Goal: Task Accomplishment & Management: Use online tool/utility

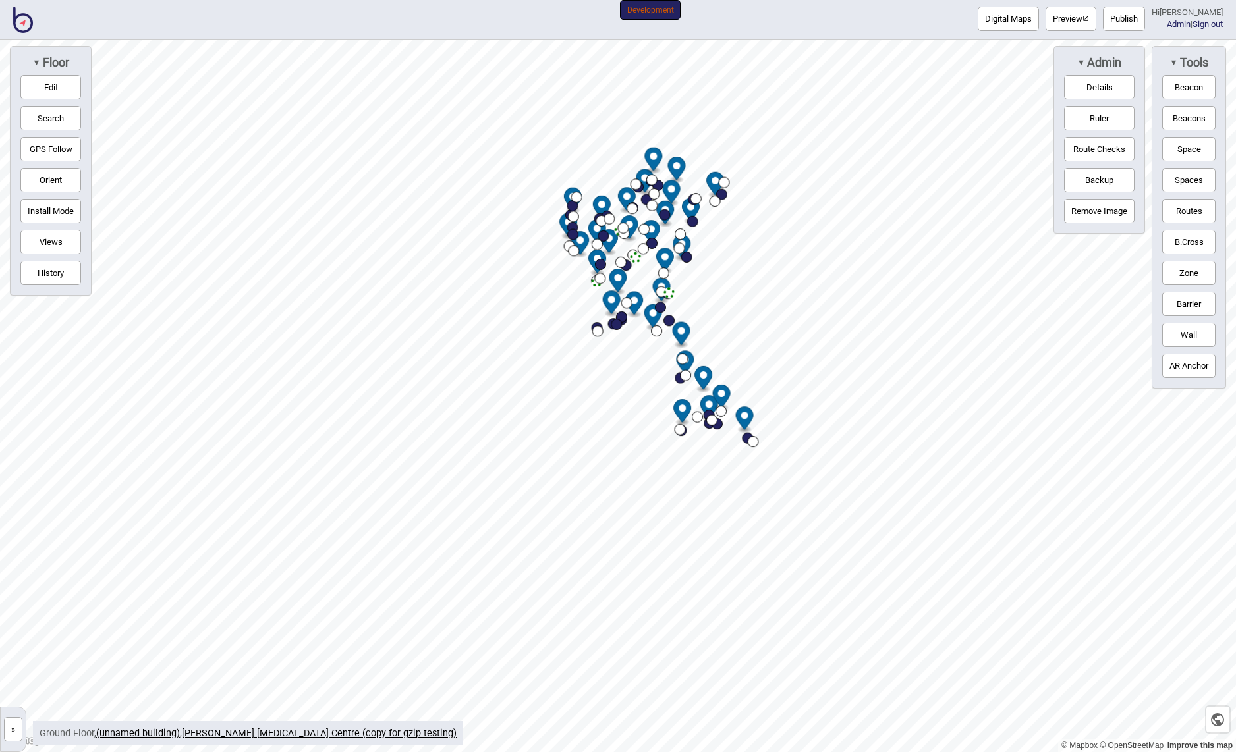
click at [0, 0] on html "Digital Maps Preview Publish Hi Ilya Admin | Sign out Development © Mapbox © Op…" at bounding box center [618, 0] width 1236 height 0
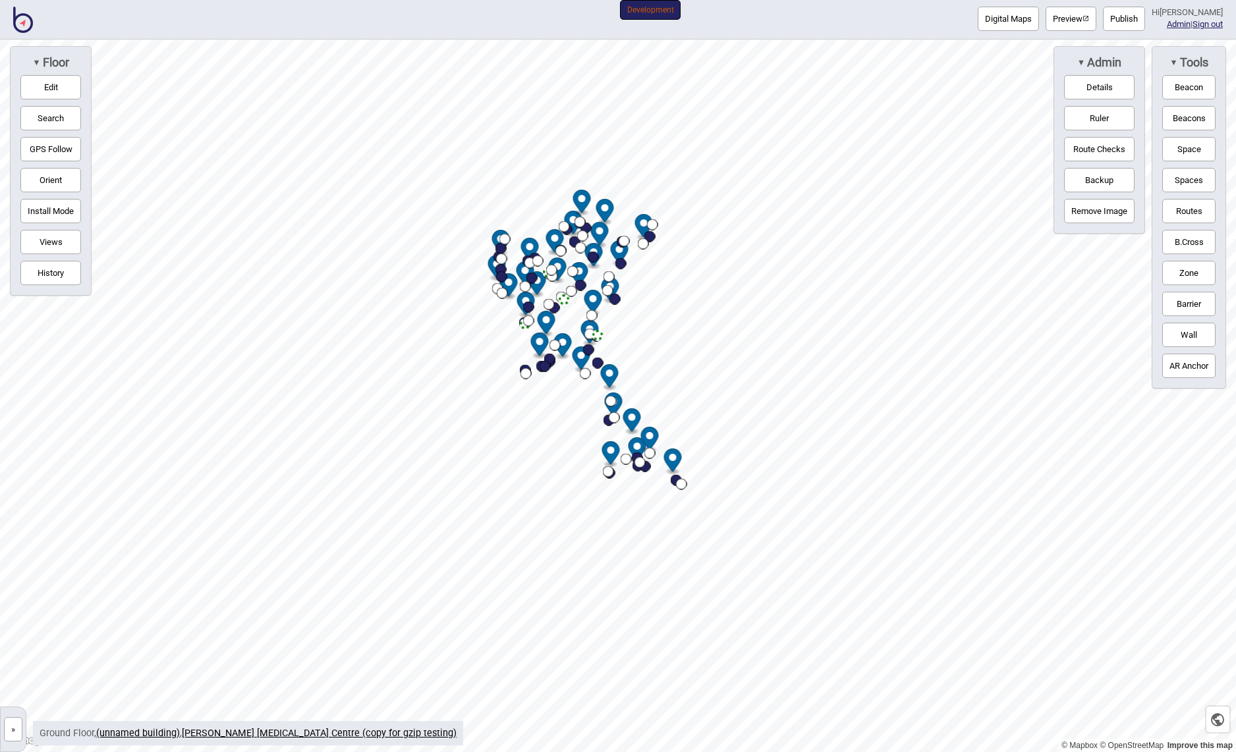
click at [55, 81] on button "Edit" at bounding box center [50, 87] width 61 height 24
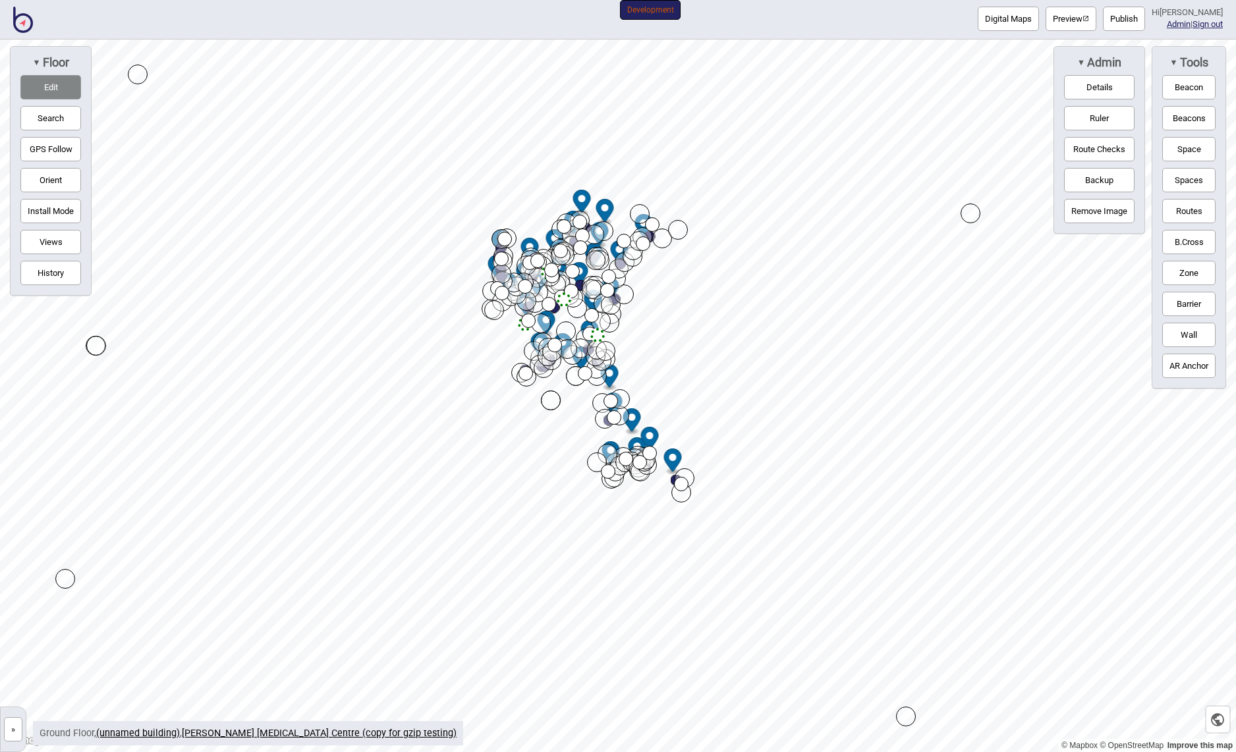
click at [38, 87] on button "Edit" at bounding box center [50, 87] width 61 height 24
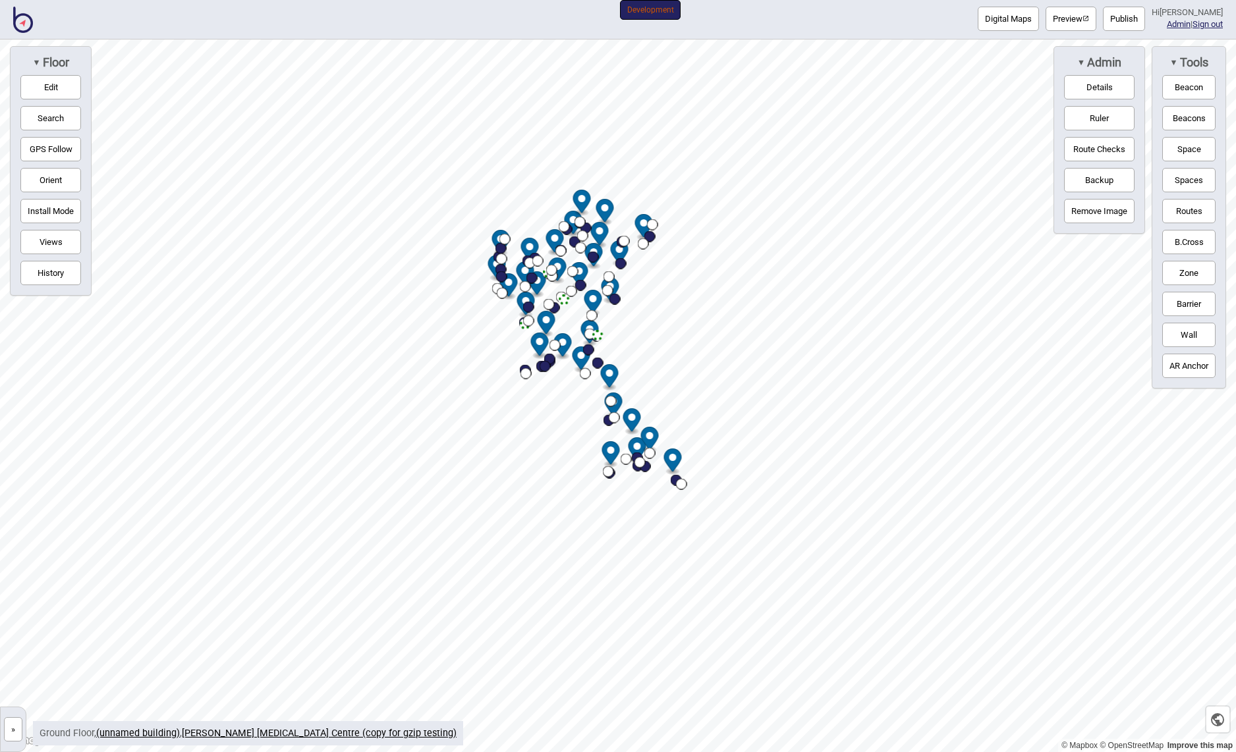
click at [9, 721] on button "»" at bounding box center [13, 729] width 18 height 24
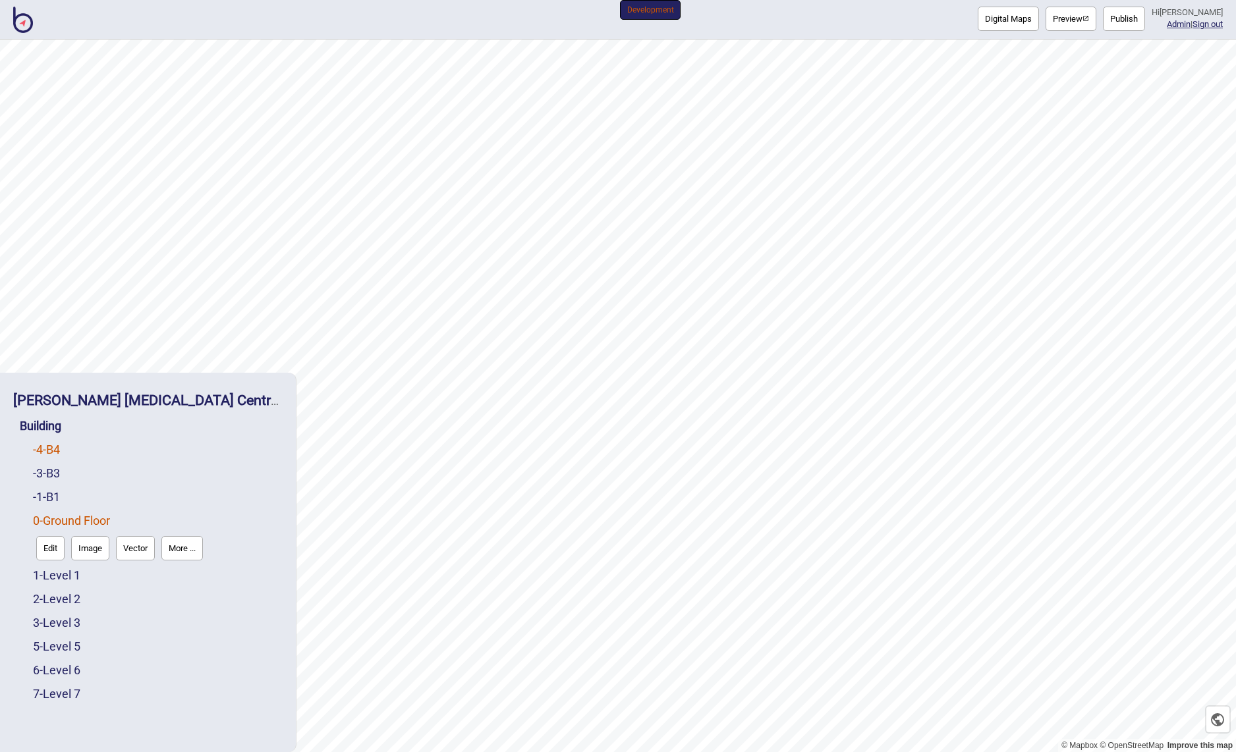
click at [60, 447] on link "-4 - B4" at bounding box center [46, 450] width 27 height 14
click at [21, 16] on img at bounding box center [23, 20] width 20 height 26
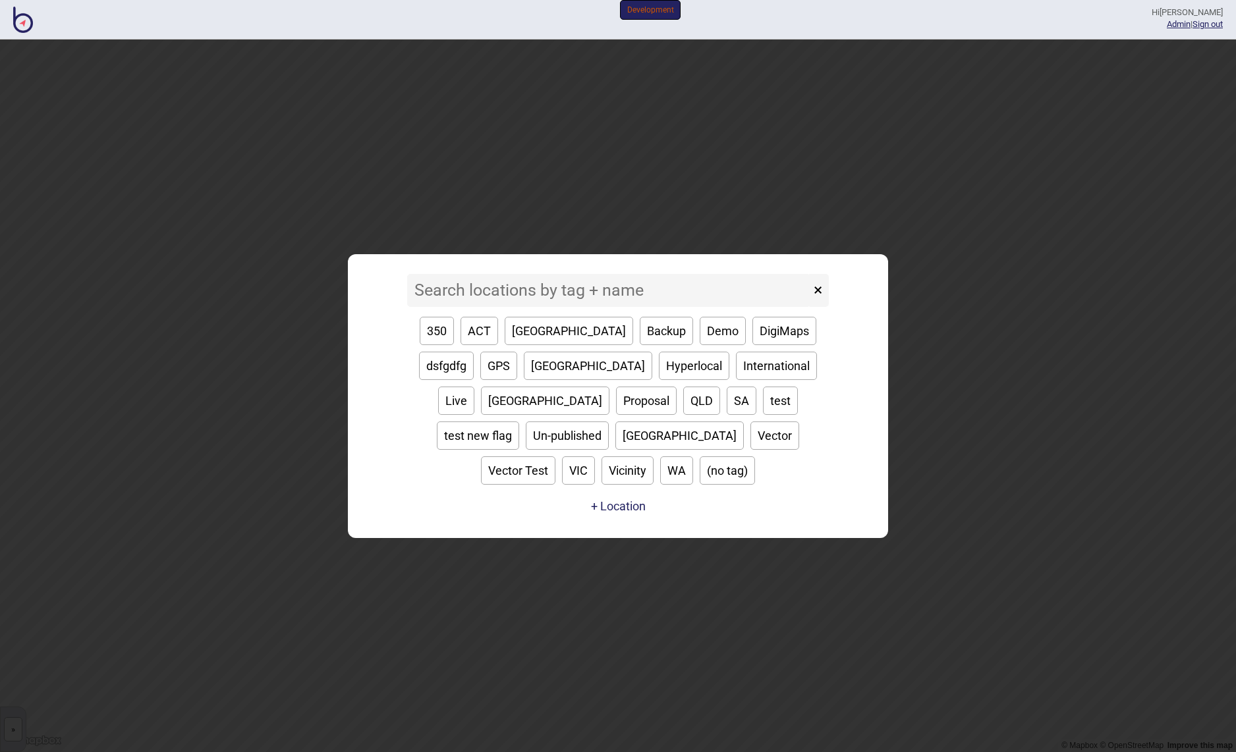
click at [531, 307] on input at bounding box center [608, 290] width 403 height 33
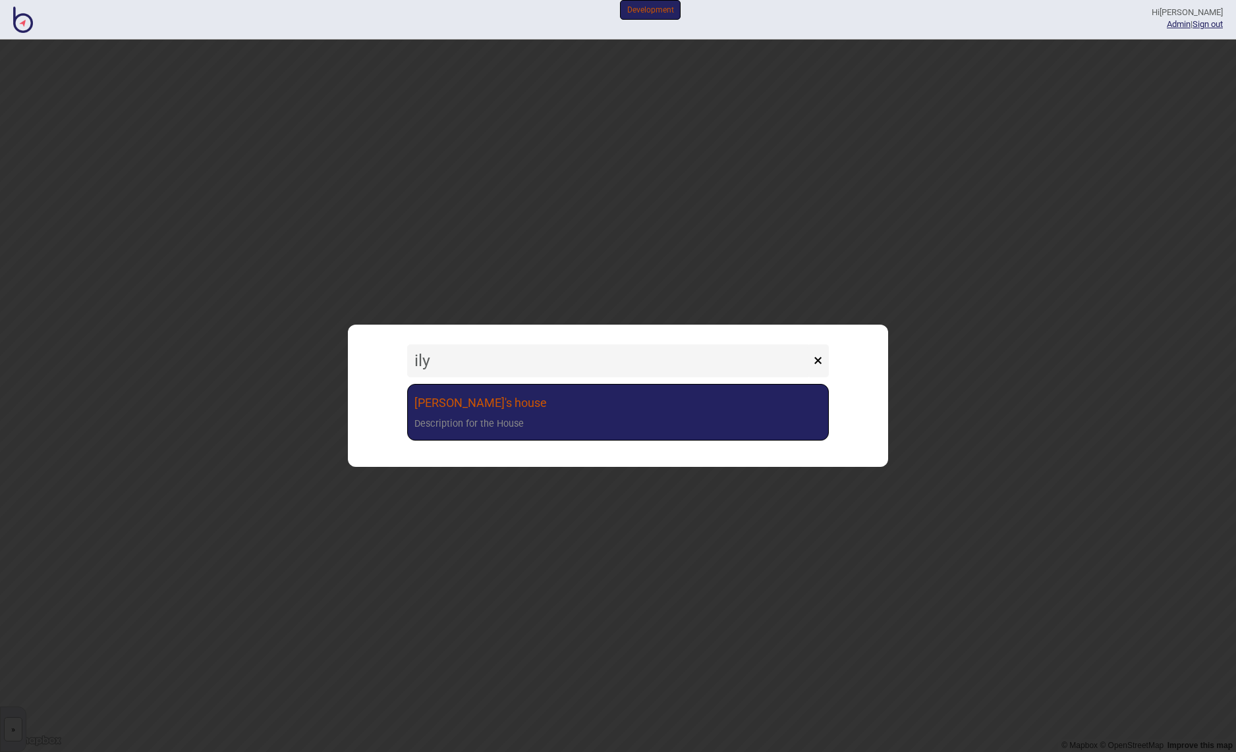
type input "ily"
click at [452, 411] on link "Ilya's house Description for the House" at bounding box center [617, 412] width 421 height 57
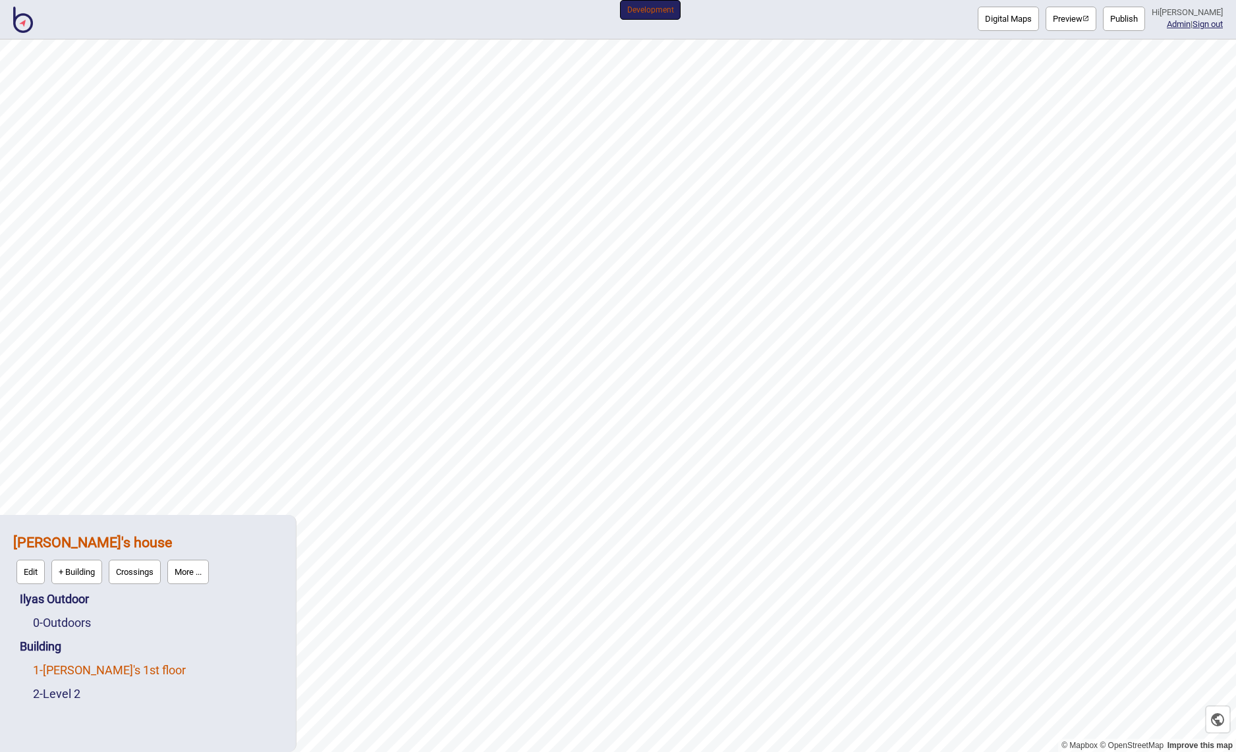
click at [65, 673] on link "1 - Ilya's 1st floor" at bounding box center [109, 670] width 153 height 14
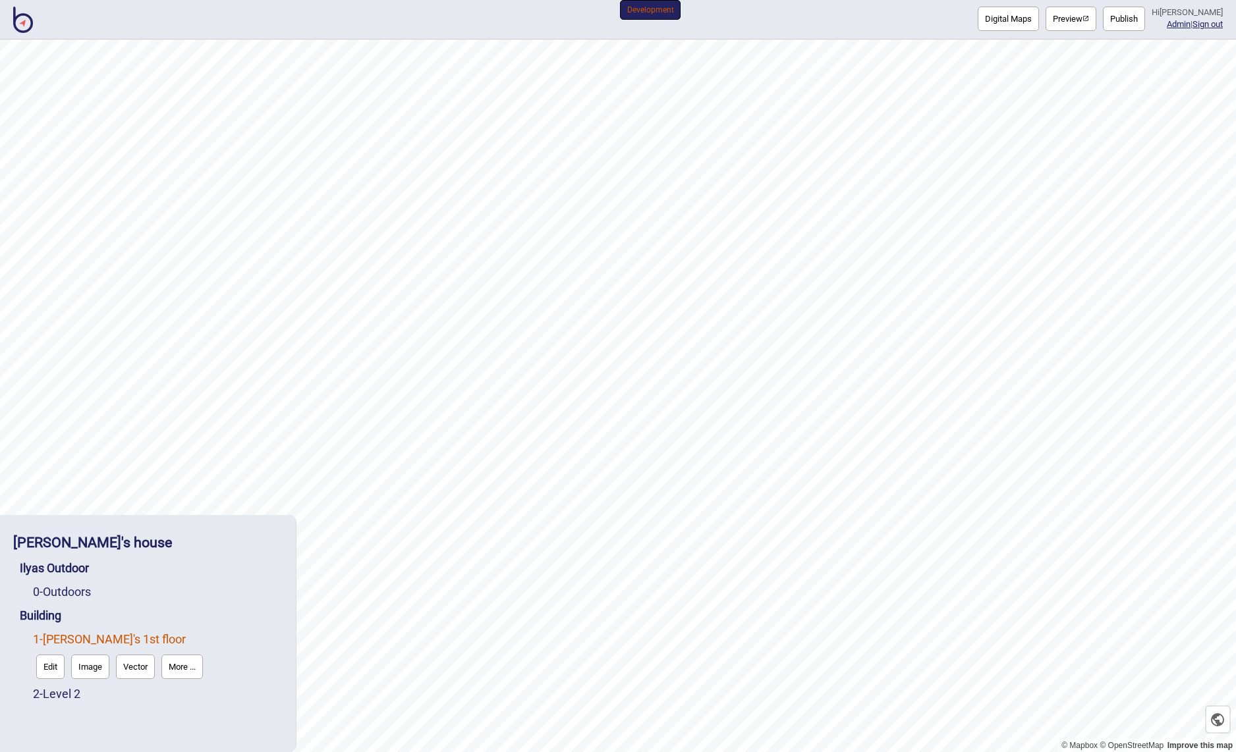
click at [139, 667] on button "Vector" at bounding box center [135, 667] width 39 height 24
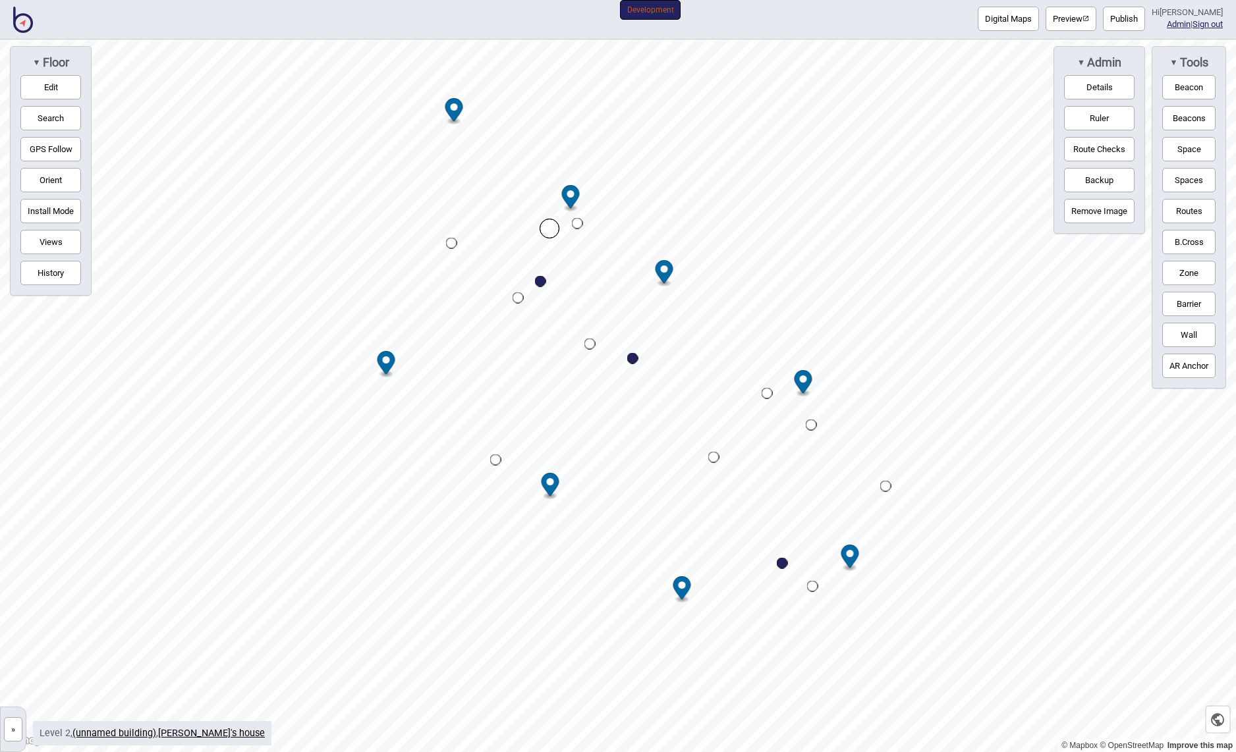
click at [1135, 20] on button "Publish" at bounding box center [1123, 19] width 42 height 24
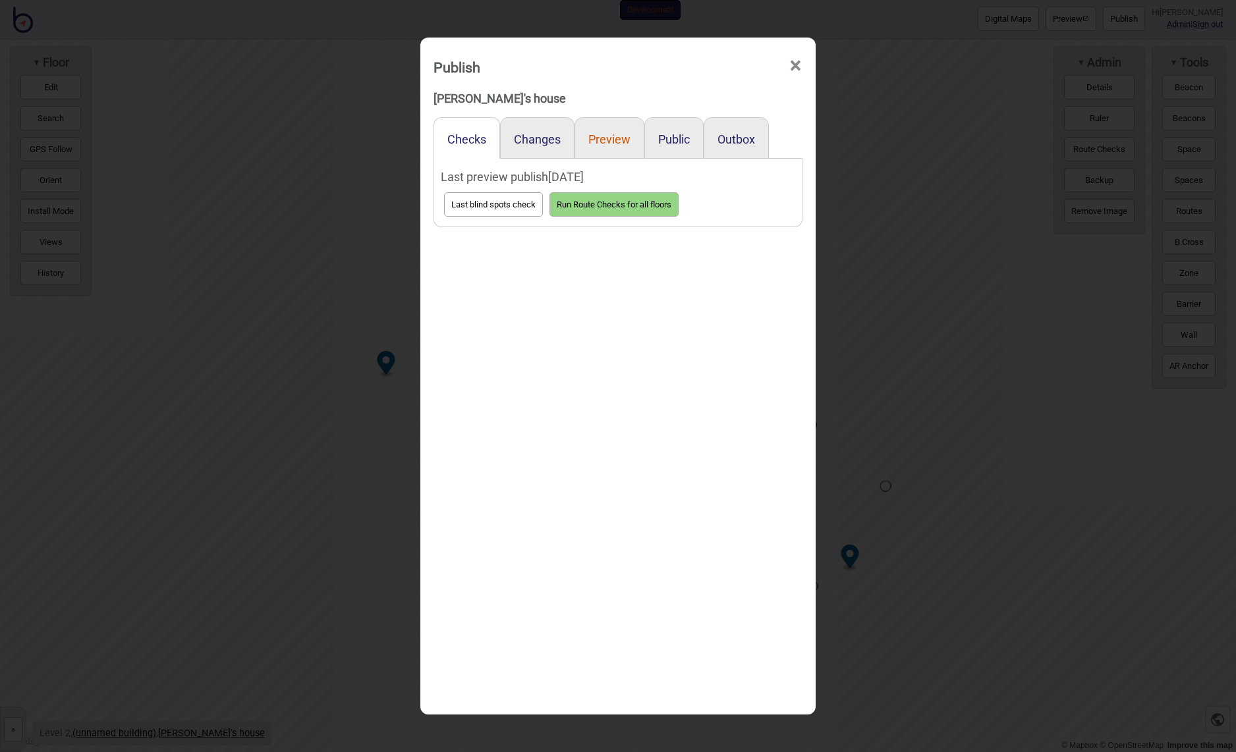
click at [614, 140] on button "Preview" at bounding box center [609, 139] width 42 height 14
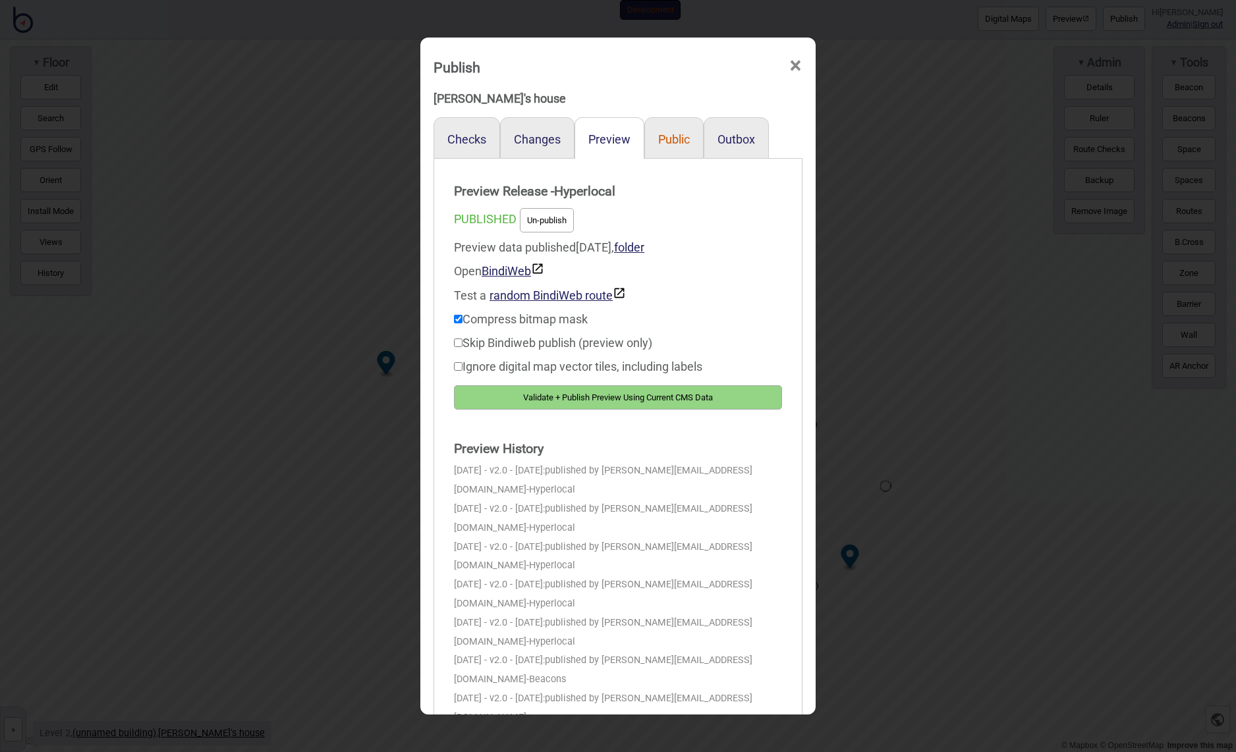
click at [684, 138] on button "Public" at bounding box center [674, 139] width 32 height 14
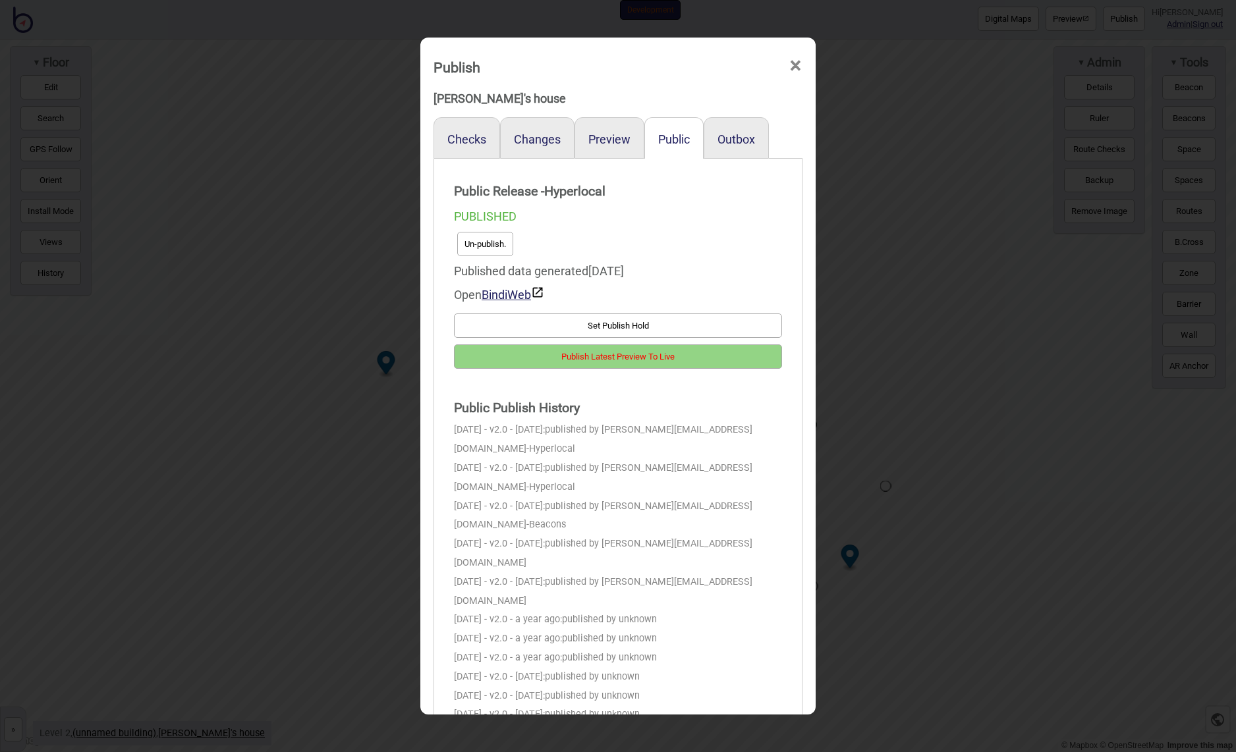
click at [796, 65] on span "×" at bounding box center [795, 65] width 14 height 43
